Goal: Task Accomplishment & Management: Manage account settings

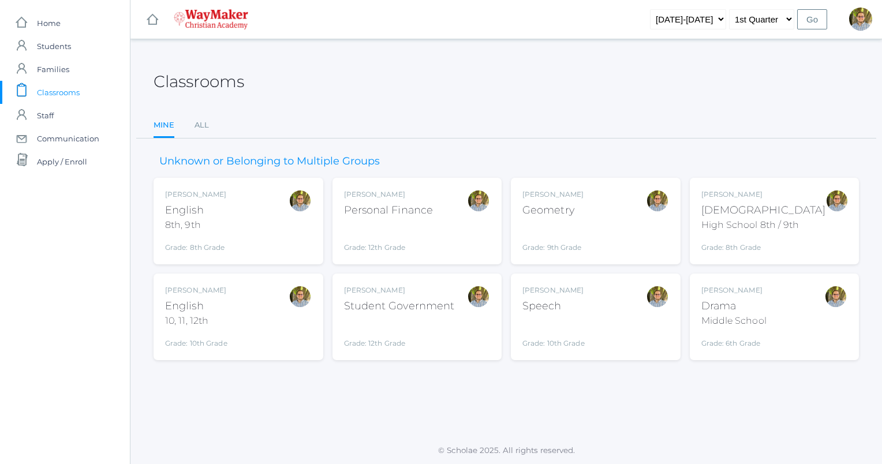
click at [603, 241] on div "[PERSON_NAME] Geometry Grade: 9th Grade GEOM" at bounding box center [595, 220] width 147 height 63
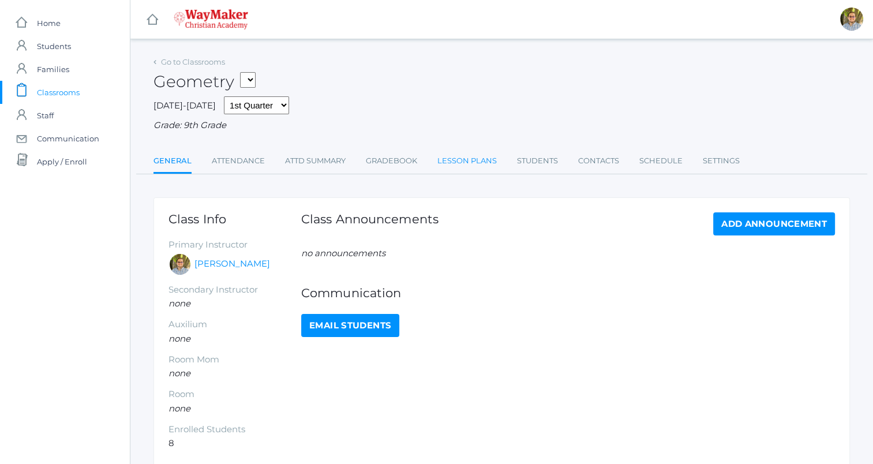
click at [470, 155] on link "Lesson Plans" at bounding box center [467, 161] width 59 height 23
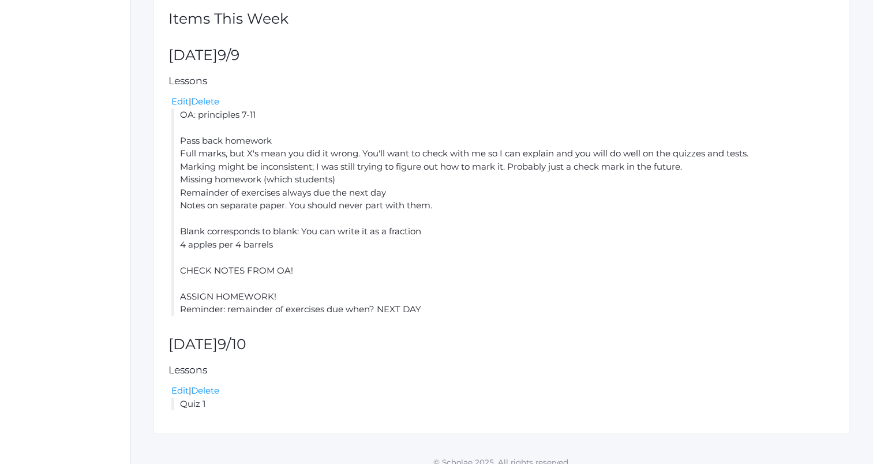
scroll to position [250, 0]
click at [179, 102] on link "Edit" at bounding box center [179, 102] width 17 height 11
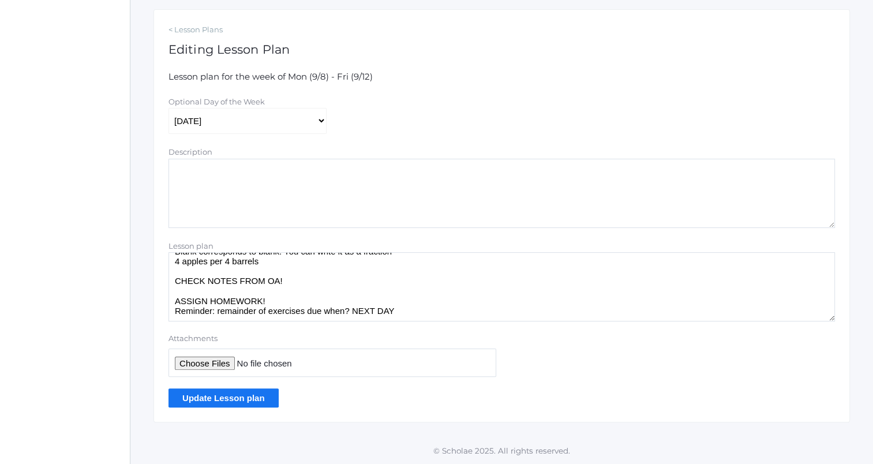
scroll to position [104, 0]
click at [292, 267] on textarea "OA: principles 7-11 Pass back homework Full marks, but X's mean you did it wron…" at bounding box center [502, 286] width 667 height 69
click at [311, 281] on textarea "OA: principles 7-11 Pass back homework Full marks, but X's mean you did it wron…" at bounding box center [502, 286] width 667 height 69
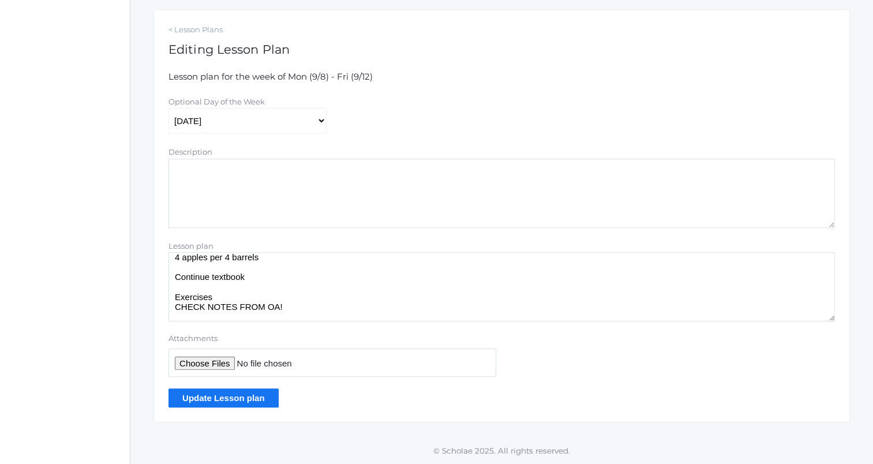
scroll to position [134, 0]
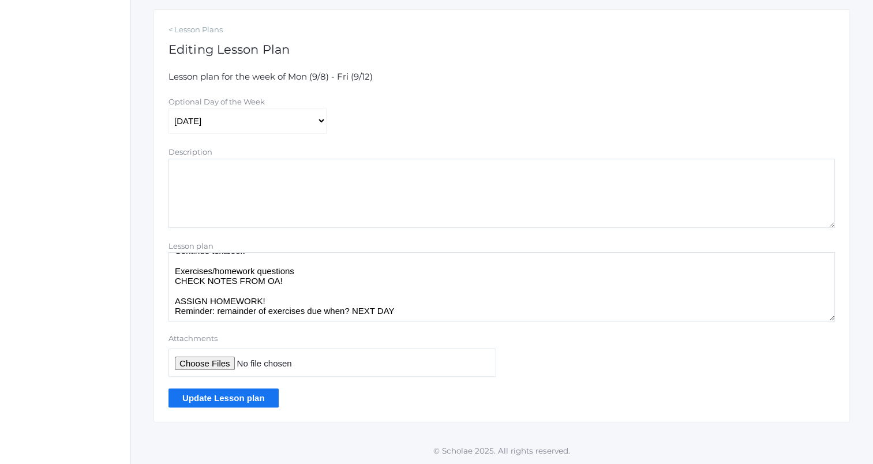
type textarea "OA: principles 7-11 Pass back homework Full marks, but X's mean you did it wron…"
click at [259, 391] on input "Update Lesson plan" at bounding box center [224, 397] width 110 height 19
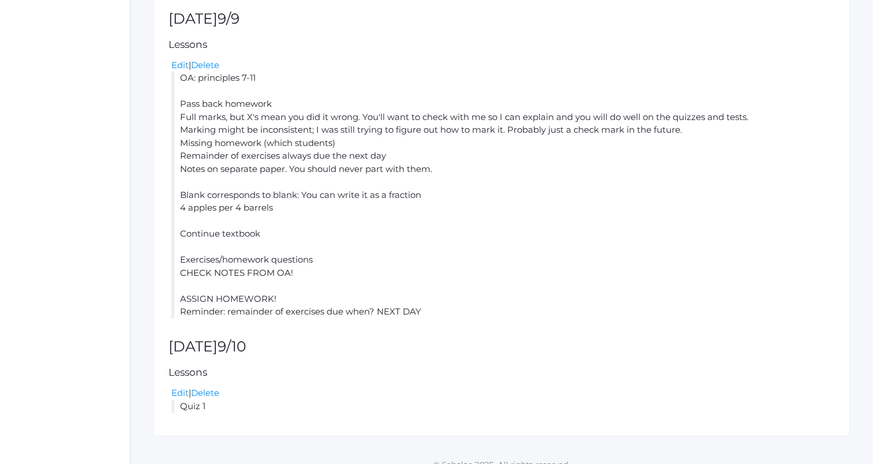
scroll to position [329, 0]
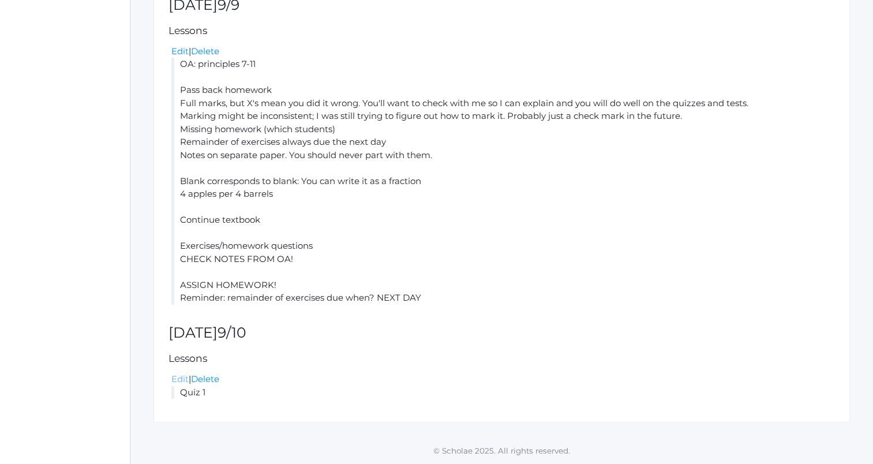
click at [178, 377] on link "Edit" at bounding box center [179, 378] width 17 height 11
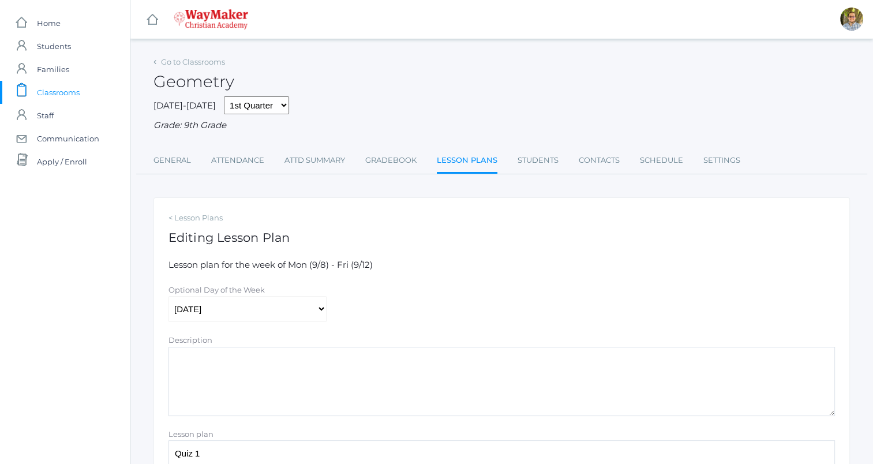
scroll to position [188, 0]
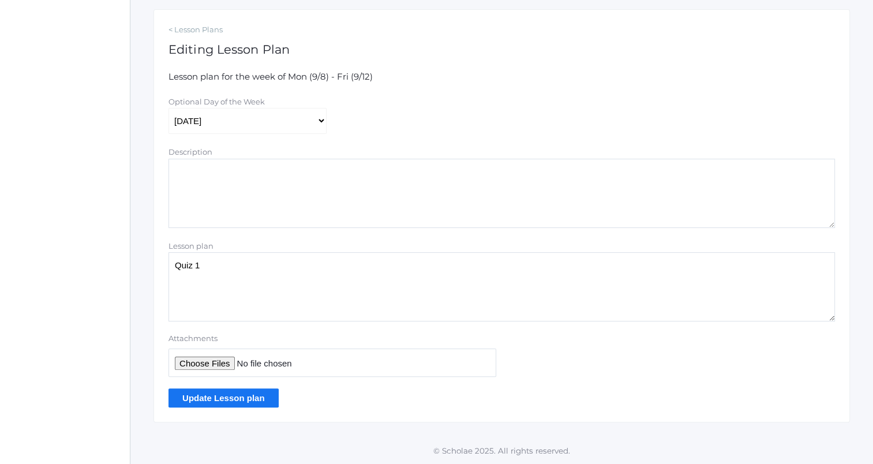
click at [300, 282] on textarea "Quiz 1" at bounding box center [502, 286] width 667 height 69
type textarea "Quiz 1 Continue textbook"
click at [260, 393] on input "Update Lesson plan" at bounding box center [224, 397] width 110 height 19
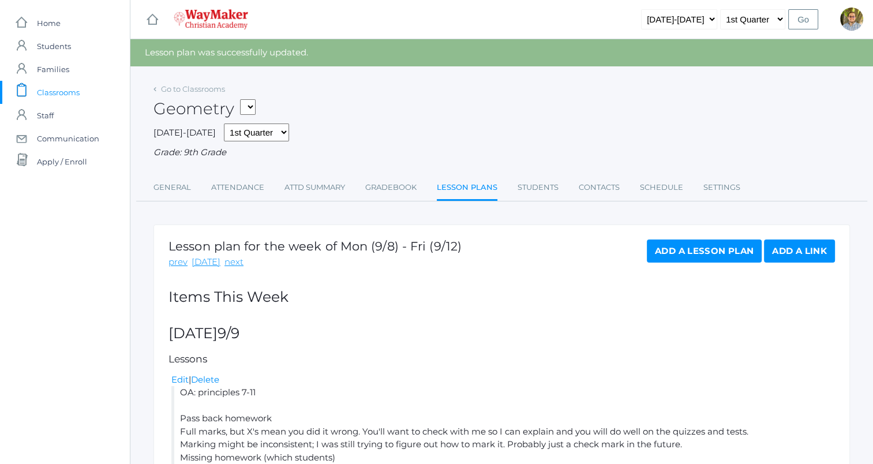
click at [708, 251] on link "Add a Lesson Plan" at bounding box center [704, 251] width 115 height 23
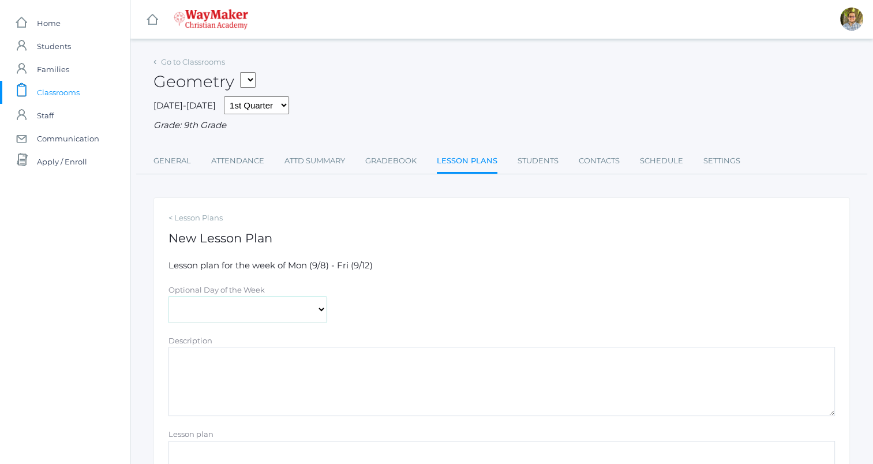
click at [292, 315] on select "Monday Tuesday Wednesday Thursday Friday" at bounding box center [248, 310] width 158 height 26
select select "2025-09-11"
click at [169, 297] on select "Monday Tuesday Wednesday Thursday Friday" at bounding box center [248, 310] width 158 height 26
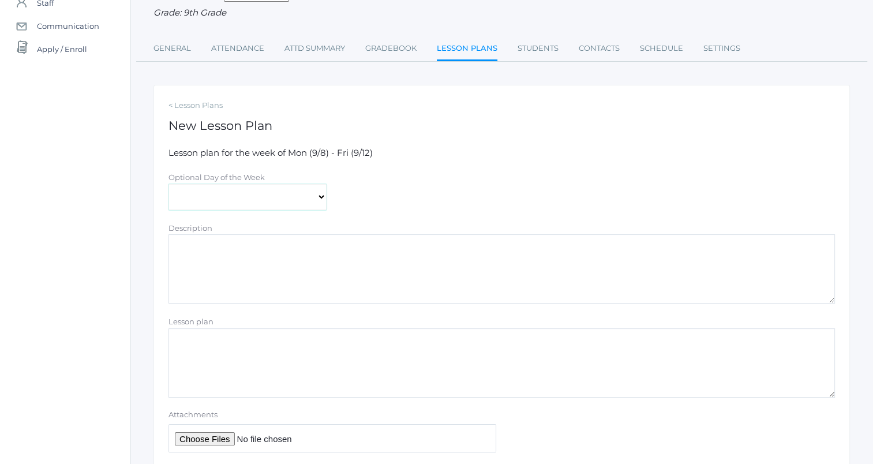
scroll to position [188, 0]
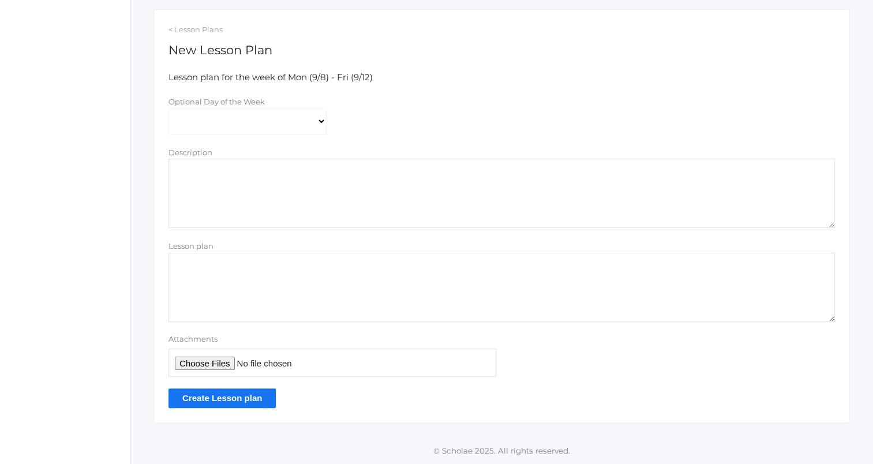
click at [300, 264] on textarea "Lesson plan" at bounding box center [502, 287] width 667 height 69
drag, startPoint x: 177, startPoint y: 270, endPoint x: 334, endPoint y: 317, distance: 164.0
click at [334, 317] on textarea "OA: notes Continue textbook Exercises/homework questions" at bounding box center [502, 287] width 667 height 69
type textarea "OA: notes Continue textbook Exercises/homework questions"
click at [249, 397] on input "Create Lesson plan" at bounding box center [222, 397] width 107 height 19
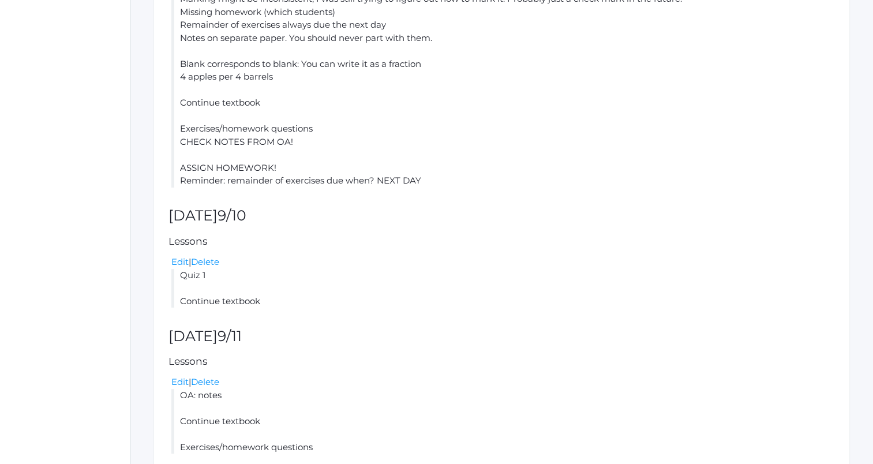
scroll to position [501, 0]
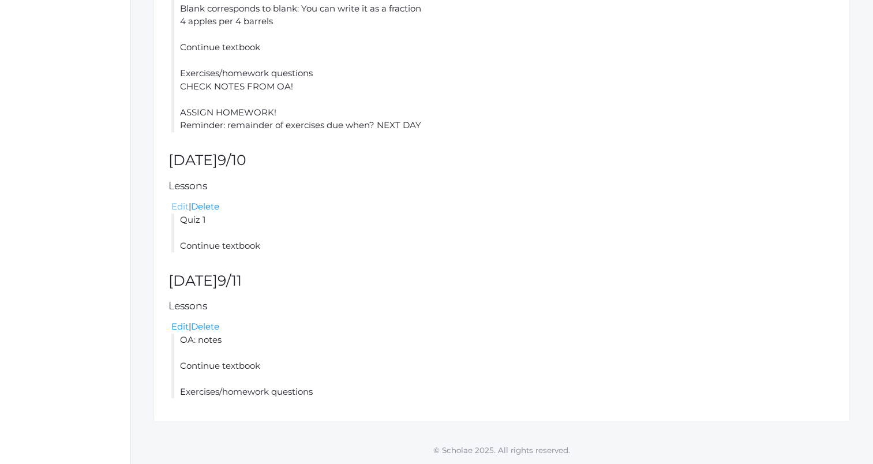
click at [183, 207] on link "Edit" at bounding box center [179, 206] width 17 height 11
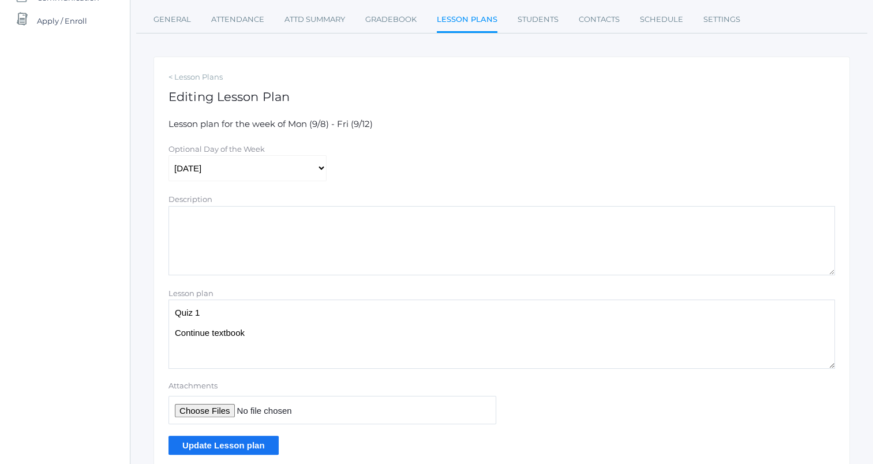
scroll to position [188, 0]
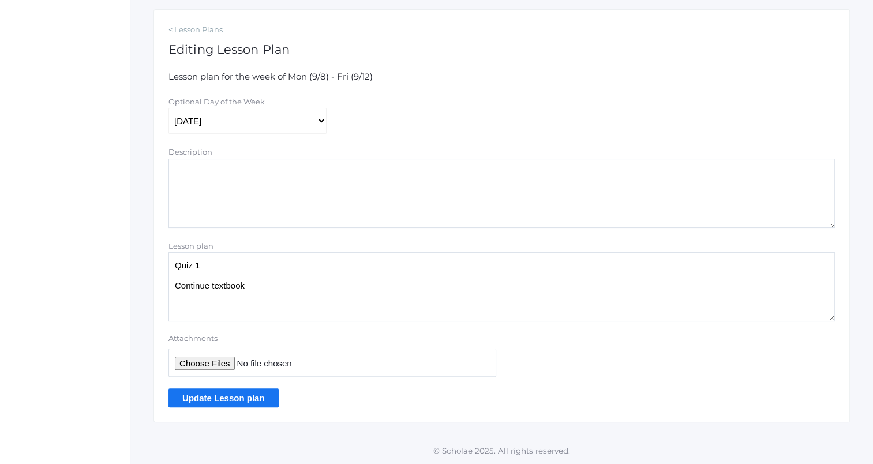
click at [290, 307] on textarea "Quiz 1 Continue textbook" at bounding box center [502, 286] width 667 height 69
type textarea "Quiz 1 Continue textbook Exercises/homework questions"
click at [252, 397] on input "Update Lesson plan" at bounding box center [224, 397] width 110 height 19
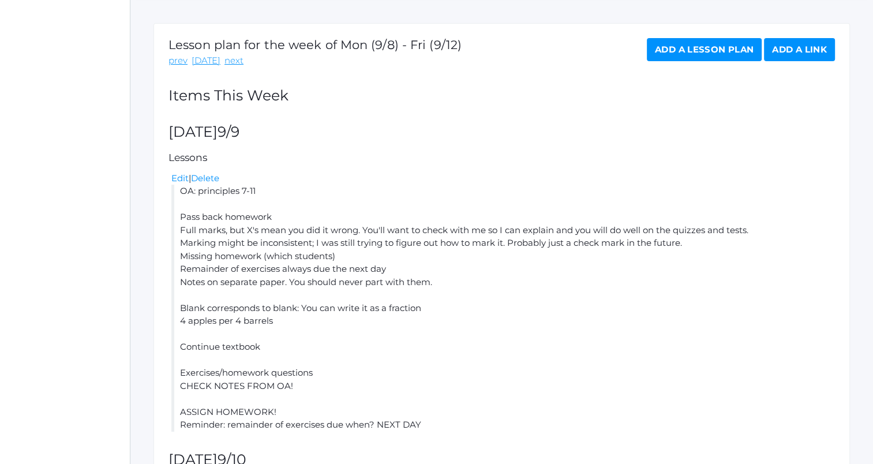
scroll to position [121, 0]
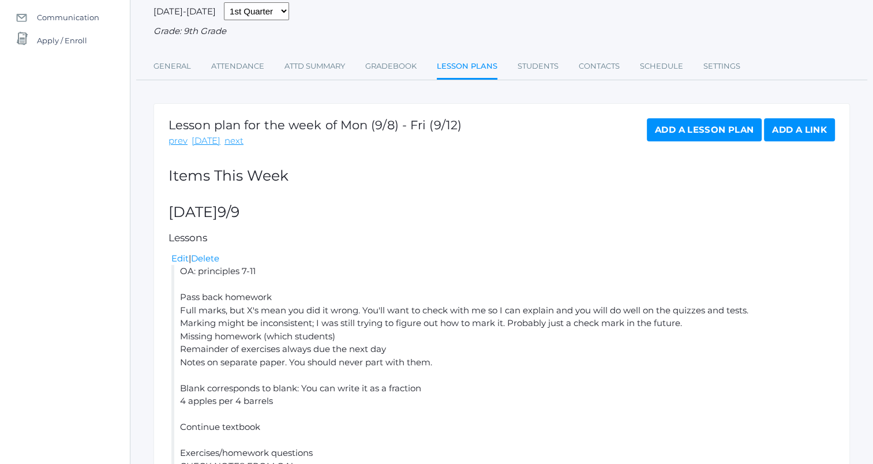
click at [700, 128] on link "Add a Lesson Plan" at bounding box center [704, 129] width 115 height 23
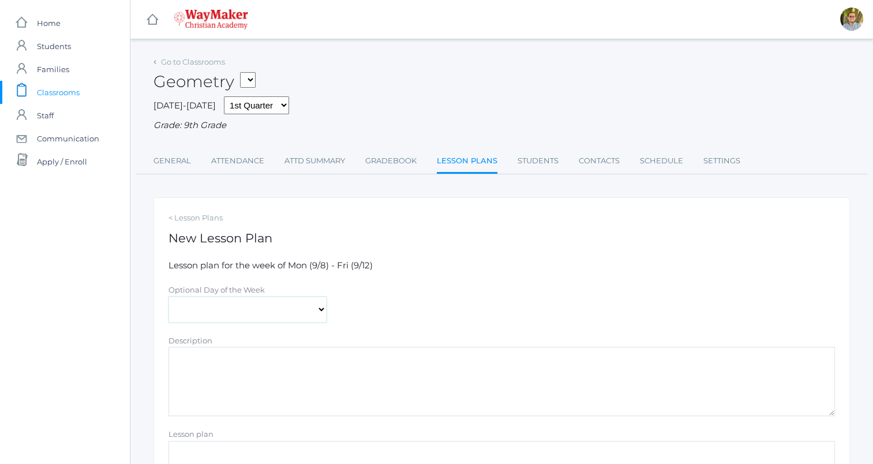
click at [223, 307] on select "Monday Tuesday Wednesday Thursday Friday" at bounding box center [248, 310] width 158 height 26
select select "2025-09-12"
click at [169, 297] on select "Monday Tuesday Wednesday Thursday Friday" at bounding box center [248, 310] width 158 height 26
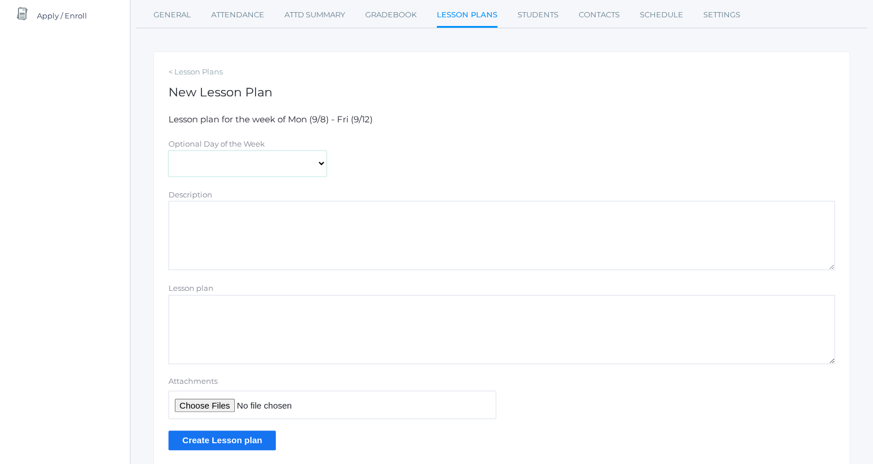
scroll to position [188, 0]
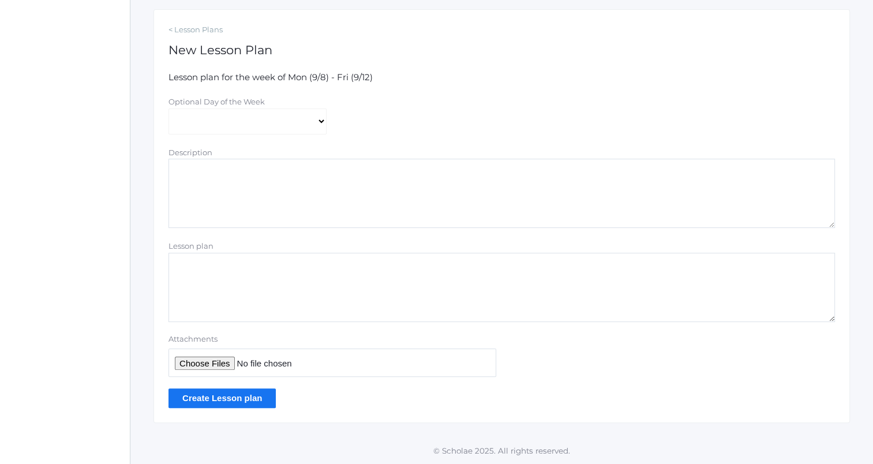
click at [309, 274] on textarea "Lesson plan" at bounding box center [502, 287] width 667 height 69
paste textarea "OA: notes Continue textbook Exercises/homework questions"
click at [285, 293] on textarea "OA: notes Continue textbook Exercises/homework questions" at bounding box center [502, 287] width 667 height 69
click at [314, 313] on textarea "OA: notes Continue textbook Exercises/homework questions" at bounding box center [502, 287] width 667 height 69
type textarea "OA: notes Continue textbook Check notes Exercises/homework questions"
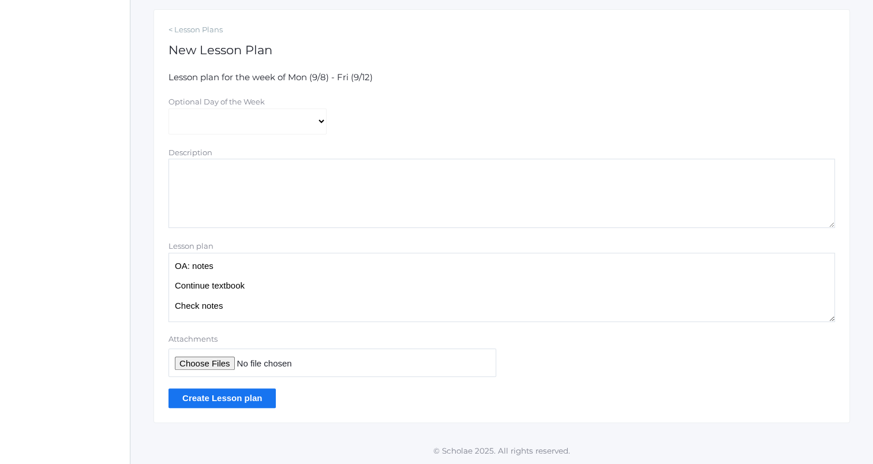
click at [249, 399] on input "Create Lesson plan" at bounding box center [222, 397] width 107 height 19
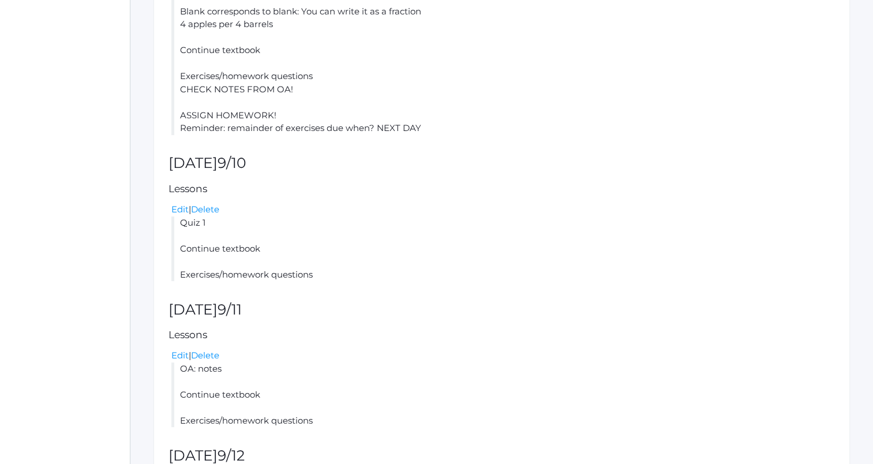
scroll to position [500, 0]
click at [177, 208] on link "Edit" at bounding box center [179, 207] width 17 height 11
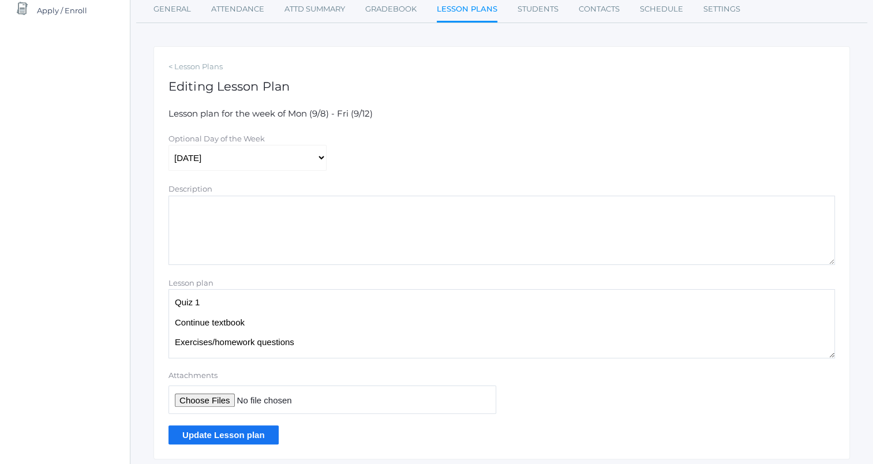
scroll to position [188, 0]
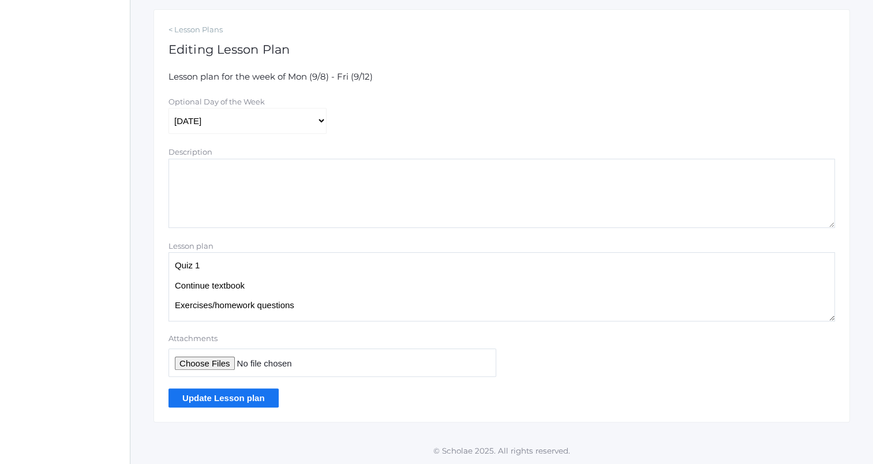
click at [336, 288] on textarea "Quiz 1 Continue textbook Exercises/homework questions" at bounding box center [502, 286] width 667 height 69
type textarea "Quiz 1 Continue textbook Check notes Exercises/homework questions"
click at [270, 399] on input "Update Lesson plan" at bounding box center [224, 397] width 110 height 19
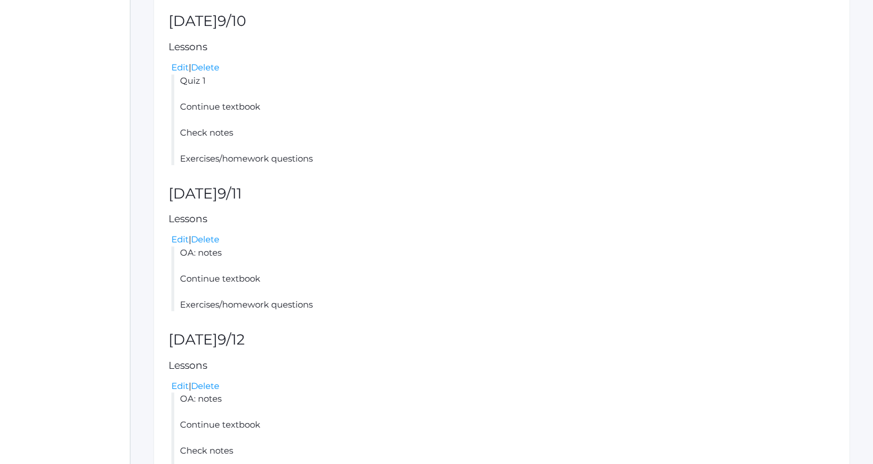
scroll to position [641, 0]
click at [177, 242] on link "Edit" at bounding box center [179, 238] width 17 height 11
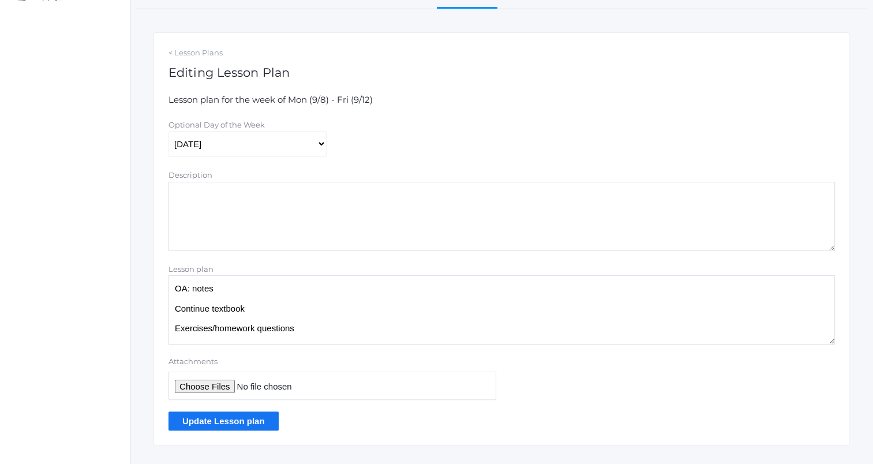
scroll to position [188, 0]
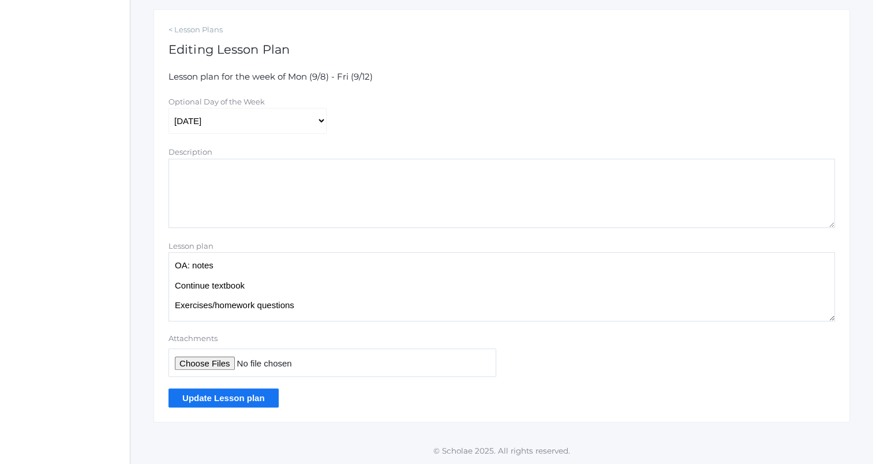
click at [330, 287] on textarea "OA: notes Continue textbook Exercises/homework questions" at bounding box center [502, 286] width 667 height 69
type textarea "OA: notes Continue textbook Check notes Exercises/homework questions"
click at [233, 399] on input "Update Lesson plan" at bounding box center [224, 397] width 110 height 19
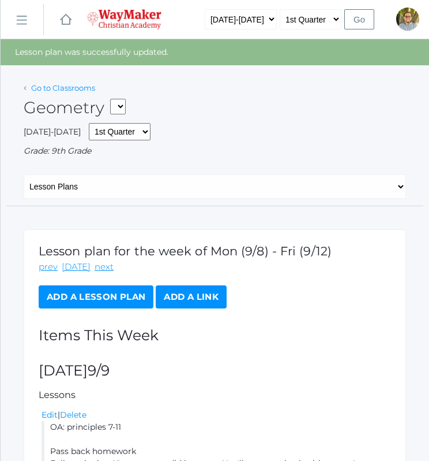
click at [42, 88] on link "Go to Classrooms" at bounding box center [63, 87] width 64 height 9
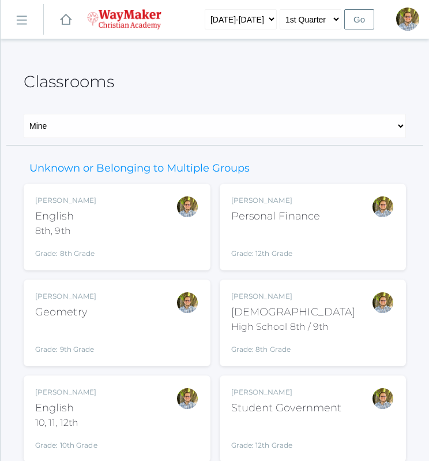
scroll to position [137, 0]
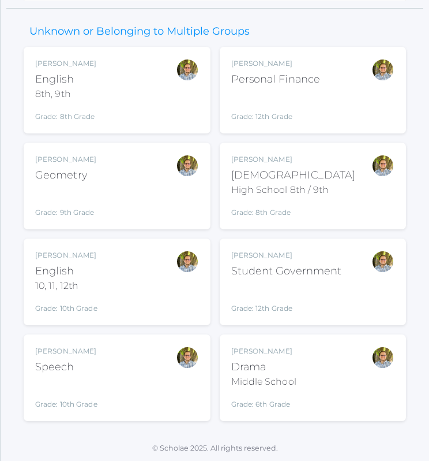
click at [321, 193] on div "High School 8th / 9th" at bounding box center [293, 190] width 125 height 14
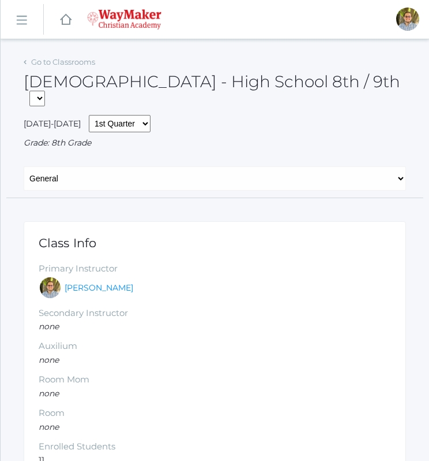
scroll to position [31, 0]
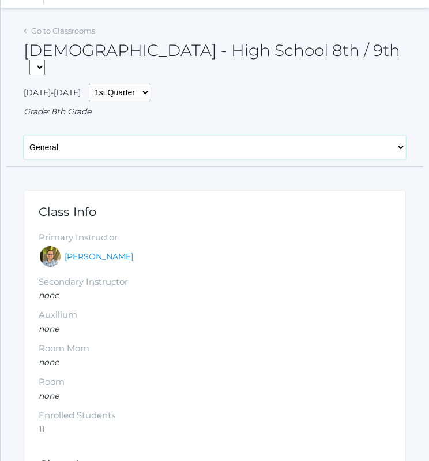
click at [185, 135] on select "General Attendance Attd Summary Gradebook Lesson Plans Students Contacts Schedu…" at bounding box center [215, 147] width 383 height 24
select select "/classrooms/2530/lesson_plans?term=1"
click at [24, 135] on select "General Attendance Attd Summary Gradebook Lesson Plans Students Contacts Schedu…" at bounding box center [215, 147] width 383 height 24
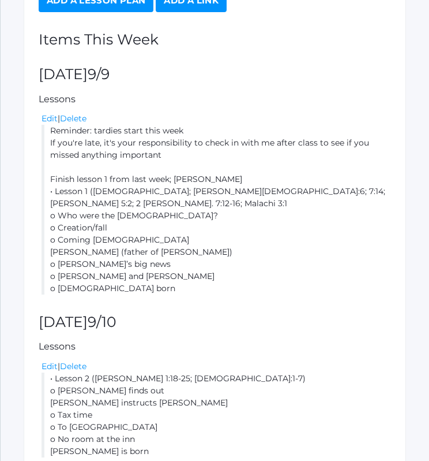
scroll to position [290, 0]
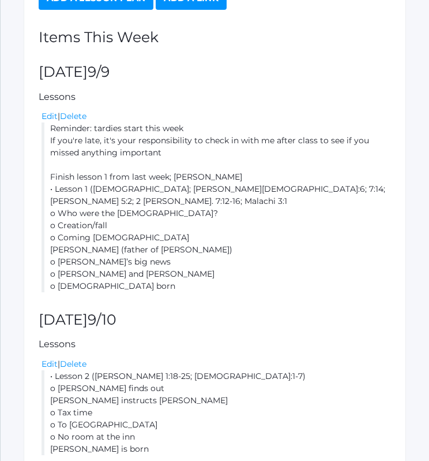
drag, startPoint x: 50, startPoint y: 111, endPoint x: 120, endPoint y: 281, distance: 183.7
click at [120, 281] on div "Lesson plan for the week of Mon (9/8) - Fri (9/12) prev [DATE] next Add a Lesso…" at bounding box center [215, 294] width 383 height 727
drag, startPoint x: 120, startPoint y: 281, endPoint x: 52, endPoint y: 195, distance: 109.7
click at [52, 195] on li "Reminder: tardies start this week If you're late, it's your responsibility to c…" at bounding box center [217, 207] width 350 height 170
click at [54, 128] on li "Reminder: tardies start this week If you're late, it's your responsibility to c…" at bounding box center [217, 207] width 350 height 170
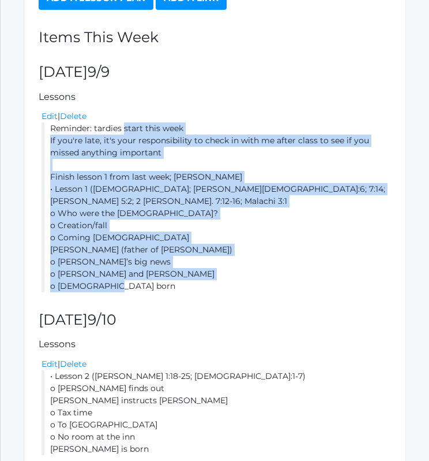
drag, startPoint x: 48, startPoint y: 109, endPoint x: 122, endPoint y: 259, distance: 167.6
click at [122, 259] on li "Reminder: tardies start this week If you're late, it's your responsibility to c…" at bounding box center [217, 207] width 350 height 170
copy li "Reminder: tardies start this week If you're late, it's your responsibility to c…"
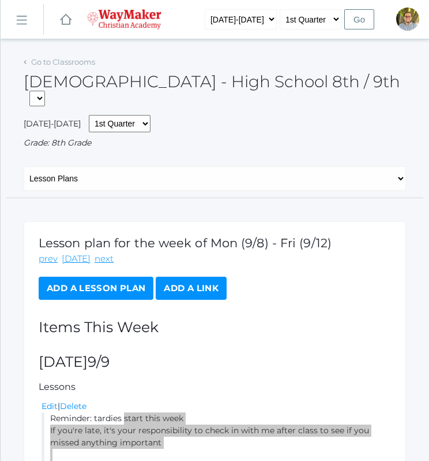
scroll to position [0, 0]
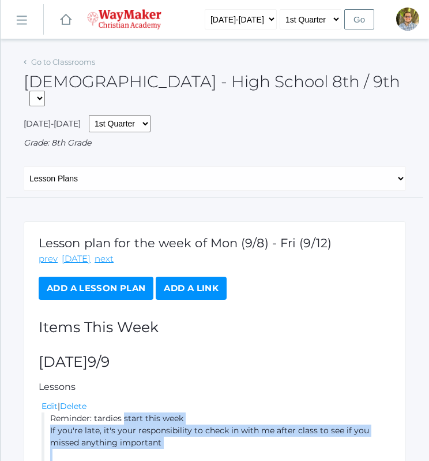
click at [34, 67] on div "Go to Classrooms" at bounding box center [60, 63] width 72 height 12
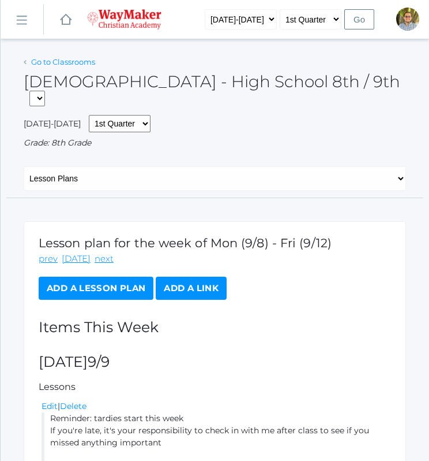
click at [44, 61] on link "Go to Classrooms" at bounding box center [63, 61] width 64 height 9
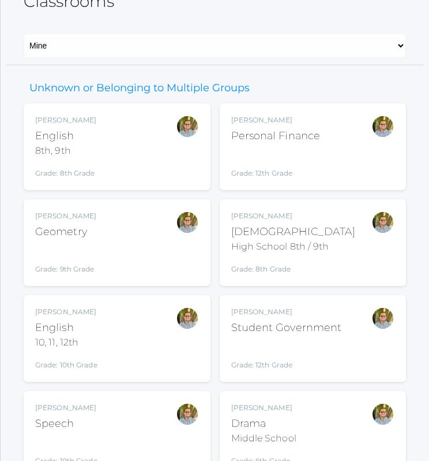
scroll to position [137, 0]
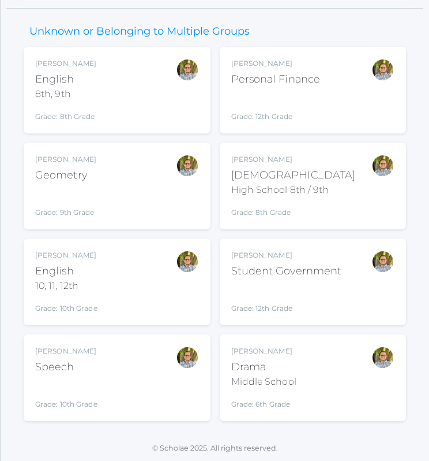
click at [118, 77] on div "[PERSON_NAME] [DEMOGRAPHIC_DATA] 8th, 9th Grade: 8th Grade 08ENGLISH" at bounding box center [117, 89] width 164 height 63
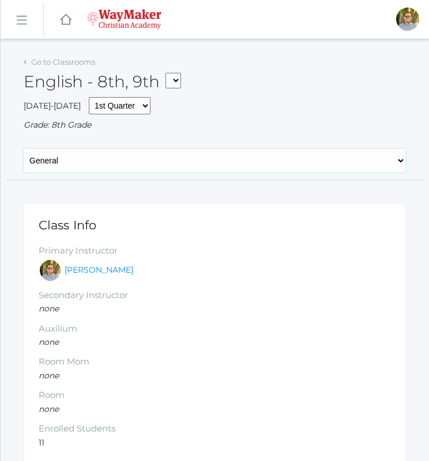
click at [120, 162] on select "General Attendance Attd Summary Gradebook Lesson Plans Students Contacts Schedu…" at bounding box center [215, 160] width 383 height 24
select select "/classrooms/2528/lesson_plans?term=1"
click at [24, 148] on select "General Attendance Attd Summary Gradebook Lesson Plans Students Contacts Schedu…" at bounding box center [215, 160] width 383 height 24
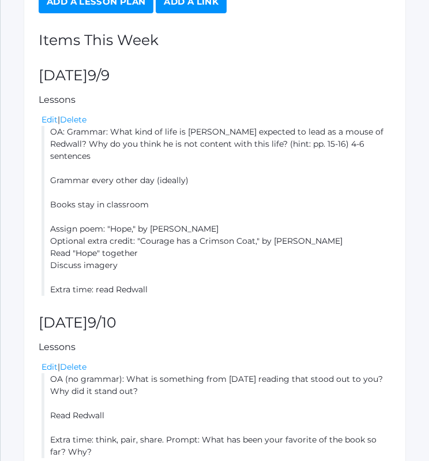
scroll to position [270, 0]
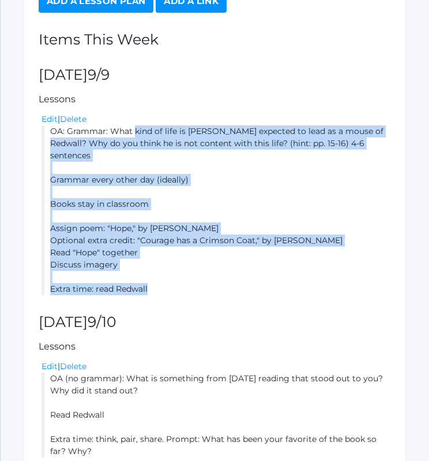
drag, startPoint x: 53, startPoint y: 132, endPoint x: 167, endPoint y: 273, distance: 181.4
click at [167, 273] on li "OA: Grammar: What kind of life is [PERSON_NAME] expected to lead as a mouse of …" at bounding box center [217, 210] width 350 height 170
copy li "OA: Grammar: What kind of life is [PERSON_NAME] expected to lead as a mouse of …"
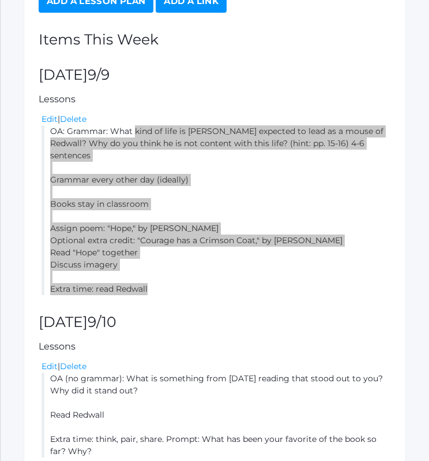
scroll to position [0, 0]
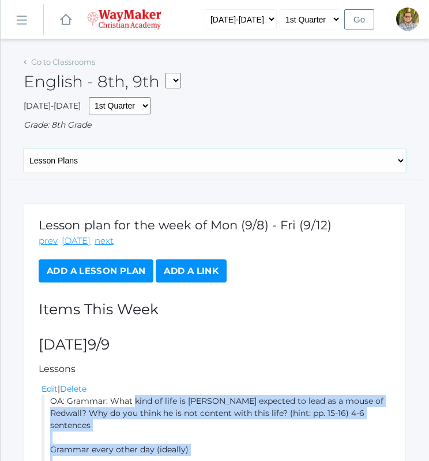
click at [82, 161] on select "General Attendance Attd Summary Gradebook Lesson Plans Students Contacts Schedu…" at bounding box center [215, 160] width 383 height 24
click at [44, 65] on link "Go to Classrooms" at bounding box center [63, 61] width 64 height 9
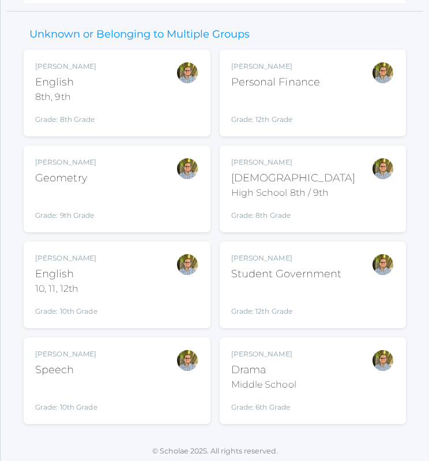
scroll to position [137, 0]
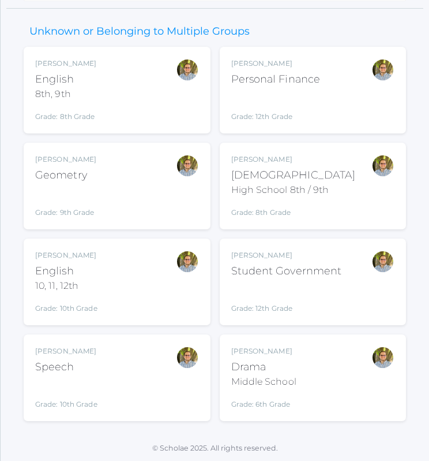
click at [151, 275] on div "[PERSON_NAME] English 10, 11, 12th Grade: 10th Grade HSENGLISH" at bounding box center [117, 281] width 164 height 63
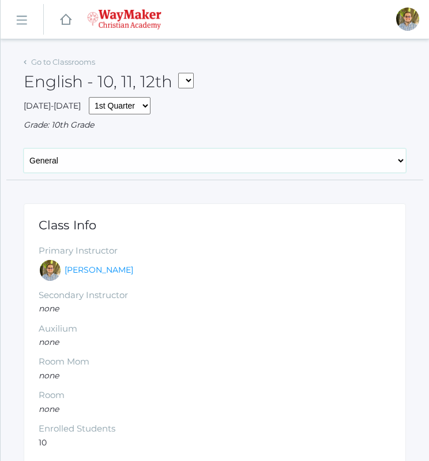
click at [155, 155] on select "General Attendance Attd Summary Gradebook Lesson Plans Students Contacts Schedu…" at bounding box center [215, 160] width 383 height 24
select select "/classrooms/2527/lesson_plans?term=1"
click at [24, 148] on select "General Attendance Attd Summary Gradebook Lesson Plans Students Contacts Schedu…" at bounding box center [215, 160] width 383 height 24
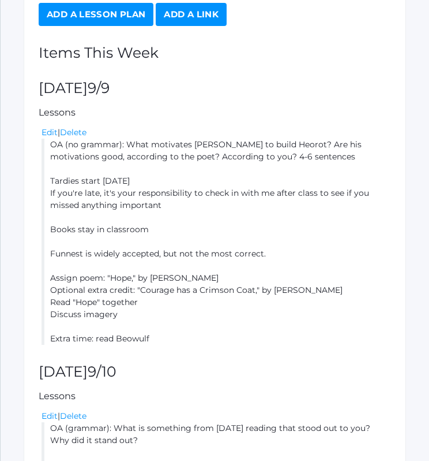
scroll to position [257, 0]
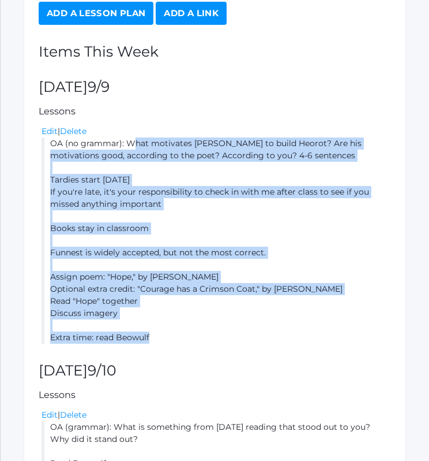
drag, startPoint x: 50, startPoint y: 144, endPoint x: 177, endPoint y: 338, distance: 232.3
click at [177, 338] on li "OA (no grammar): What motivates Hrothgar to build Heorot? Are his motivations g…" at bounding box center [217, 240] width 350 height 206
copy li "OA (no grammar): What motivates Hrothgar to build Heorot? Are his motivations g…"
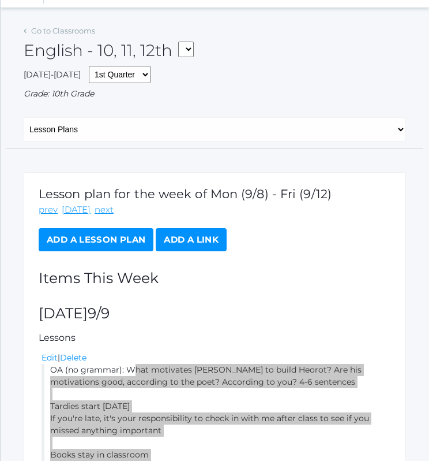
scroll to position [0, 0]
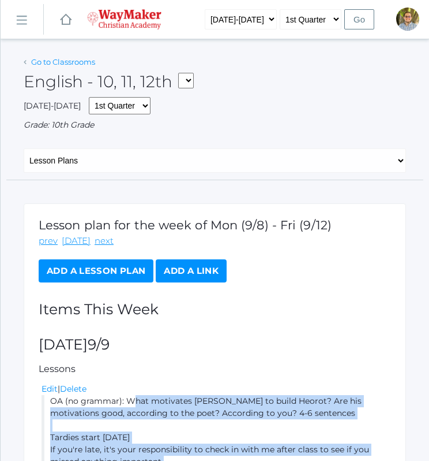
click at [51, 61] on link "Go to Classrooms" at bounding box center [63, 61] width 64 height 9
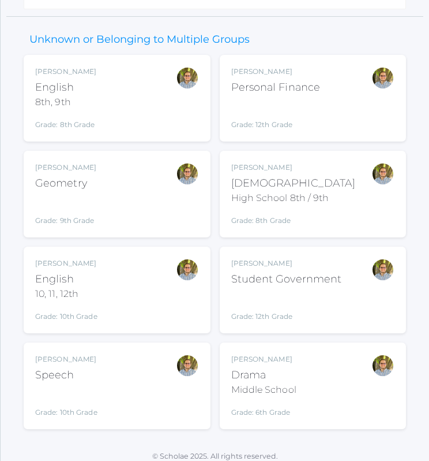
scroll to position [137, 0]
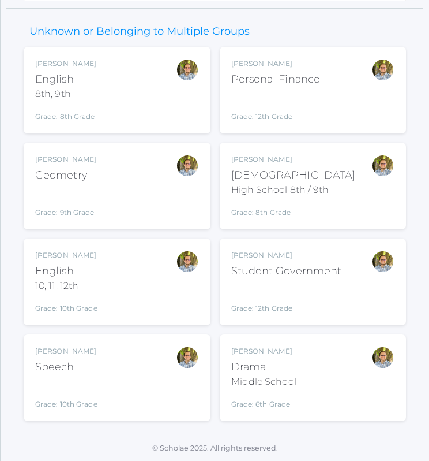
click at [137, 180] on div "Kylen Braileanu Geometry Grade: 9th Grade GEOM" at bounding box center [117, 185] width 164 height 63
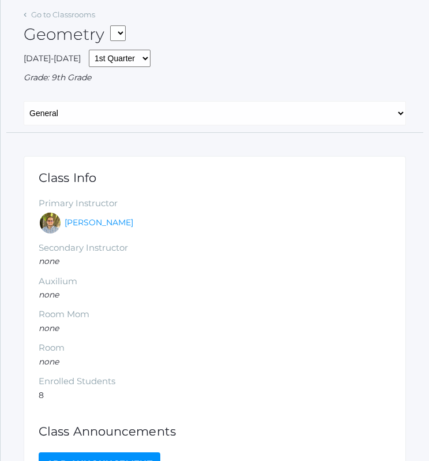
scroll to position [48, 0]
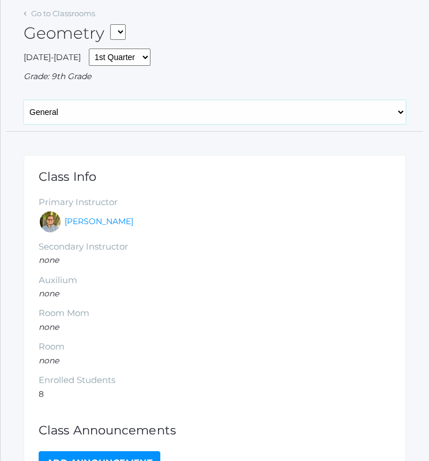
click at [138, 107] on select "General Attendance Attd Summary Gradebook Lesson Plans Students Contacts Schedu…" at bounding box center [215, 112] width 383 height 24
select select "/classrooms/2520/lesson_plans?term=1"
click at [24, 100] on select "General Attendance Attd Summary Gradebook Lesson Plans Students Contacts Schedu…" at bounding box center [215, 112] width 383 height 24
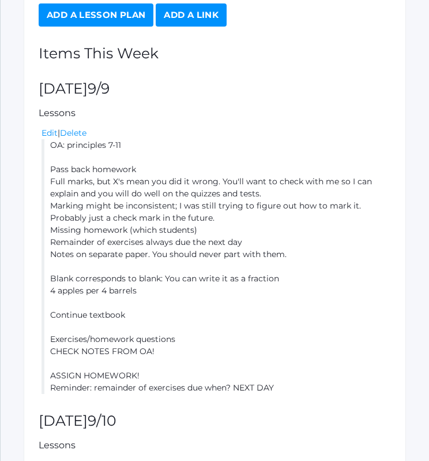
scroll to position [256, 0]
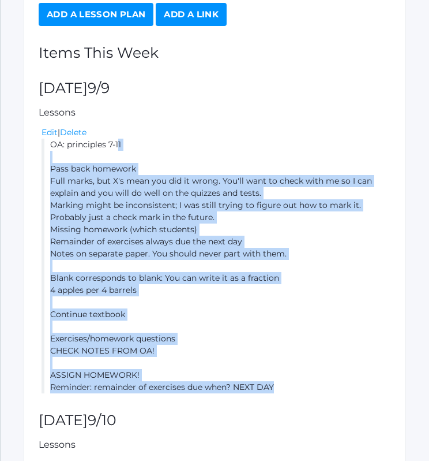
drag, startPoint x: 49, startPoint y: 146, endPoint x: 305, endPoint y: 382, distance: 348.0
click at [305, 382] on li "OA: principles 7-11 Pass back homework Full marks, but X's mean you did it wron…" at bounding box center [217, 266] width 350 height 255
copy li "OA: principles 7-11 Pass back homework Full marks, but X's mean you did it wron…"
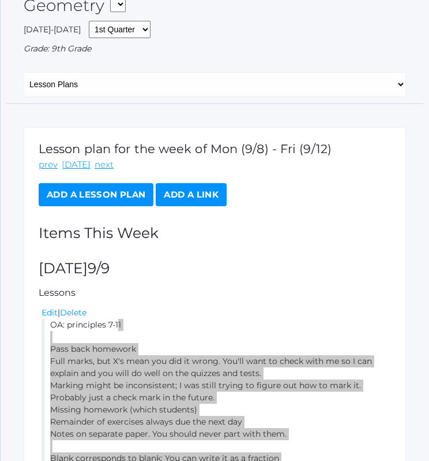
scroll to position [0, 0]
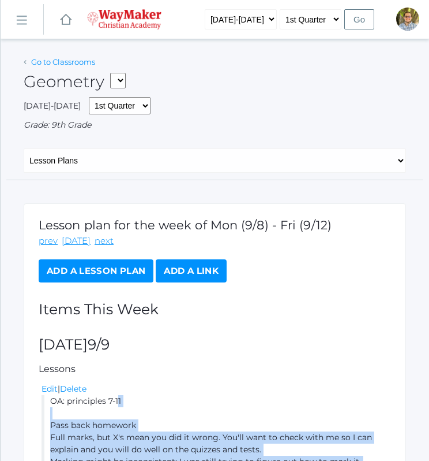
click at [43, 65] on link "Go to Classrooms" at bounding box center [63, 61] width 64 height 9
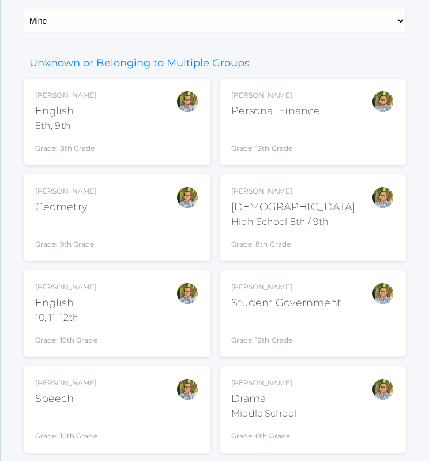
scroll to position [137, 0]
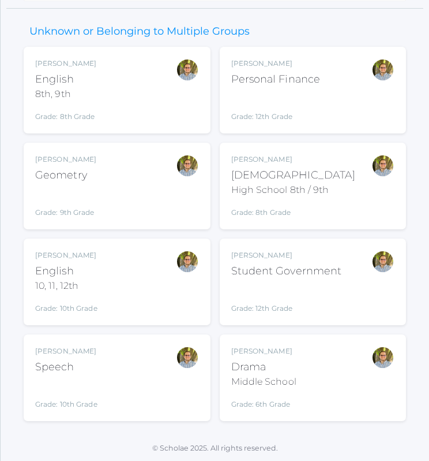
click at [343, 295] on div "[PERSON_NAME] Student Government Grade: 12th Grade SG" at bounding box center [313, 281] width 164 height 63
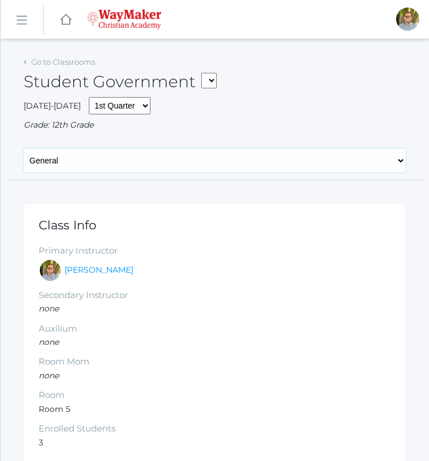
click at [84, 165] on select "General Attendance Attd Summary Gradebook Lesson Plans Students Contacts Schedu…" at bounding box center [215, 160] width 383 height 24
select select "/classrooms/2550/lesson_plans?term=1"
click at [24, 148] on select "General Attendance Attd Summary Gradebook Lesson Plans Students Contacts Schedu…" at bounding box center [215, 160] width 383 height 24
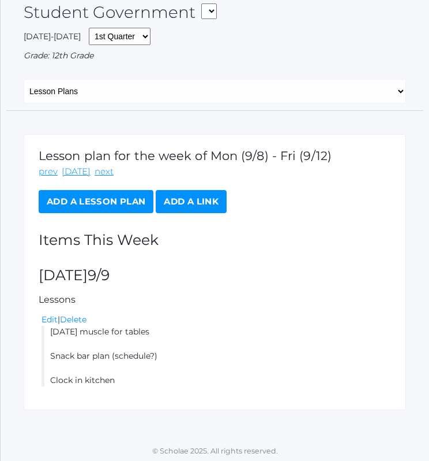
scroll to position [72, 0]
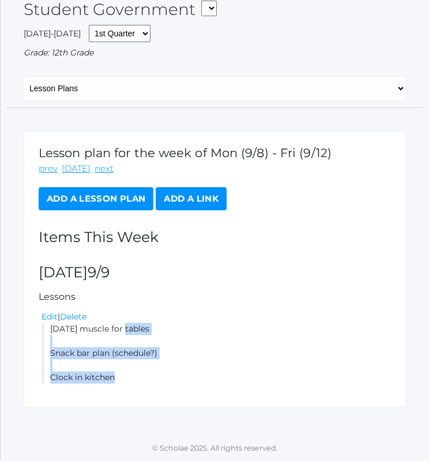
drag, startPoint x: 48, startPoint y: 328, endPoint x: 150, endPoint y: 375, distance: 111.6
click at [150, 375] on li "Friday muscle for tables Snack bar plan (schedule?) Clock in kitchen" at bounding box center [217, 353] width 350 height 61
copy li "Friday muscle for tables Snack bar plan (schedule?) Clock in kitchen"
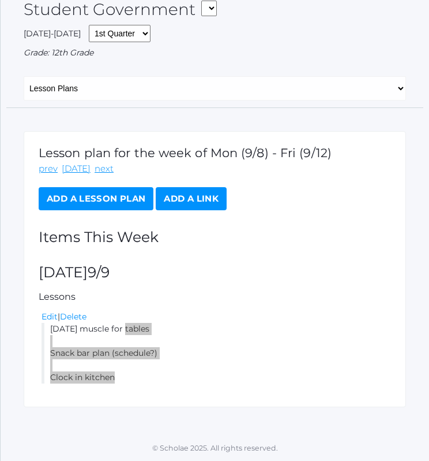
scroll to position [56, 0]
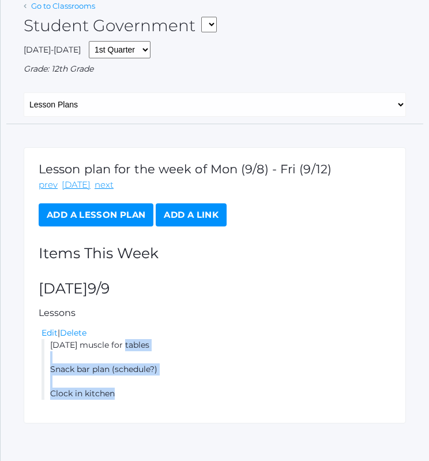
click at [59, 8] on link "Go to Classrooms" at bounding box center [63, 5] width 64 height 9
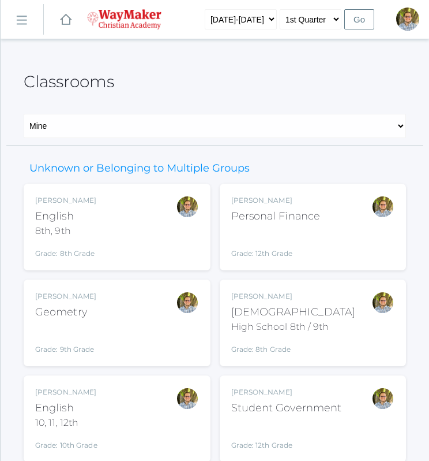
scroll to position [137, 0]
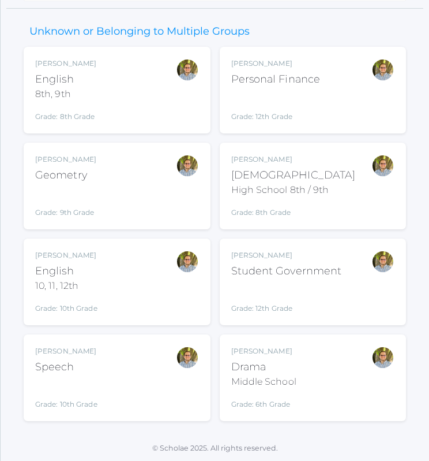
click at [313, 387] on div "Kylen Braileanu Drama Middle School Grade: 6th Grade THEATER" at bounding box center [313, 377] width 164 height 63
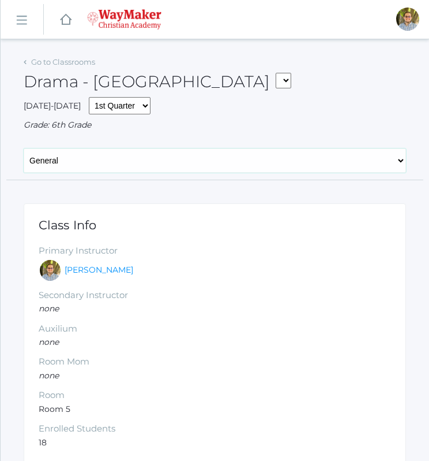
click at [111, 167] on select "General Attendance Attd Summary Gradebook Lesson Plans Students Contacts Schedu…" at bounding box center [215, 160] width 383 height 24
select select "/classrooms/2547/lesson_plans?term=1"
click at [24, 148] on select "General Attendance Attd Summary Gradebook Lesson Plans Students Contacts Schedu…" at bounding box center [215, 160] width 383 height 24
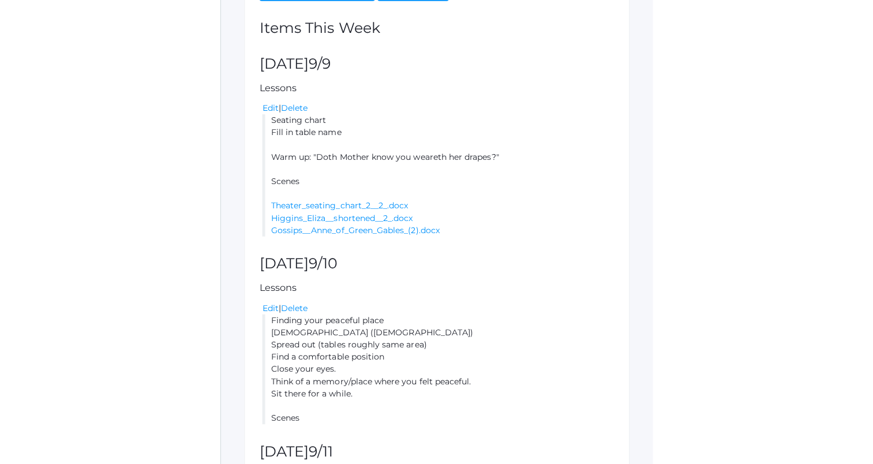
scroll to position [283, 0]
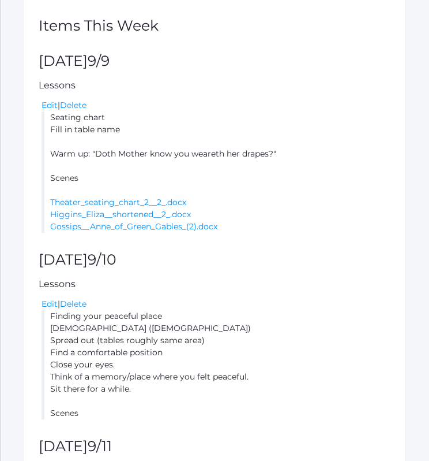
drag, startPoint x: 50, startPoint y: 117, endPoint x: 133, endPoint y: 175, distance: 101.1
click at [133, 175] on li "Seating chart Fill in table name Warm up: "Doth Mother know you weareth her dra…" at bounding box center [217, 171] width 350 height 121
copy li "Seating chart Fill in table name Warm up: "Doth Mother know you weareth her dra…"
